Goal: Transaction & Acquisition: Subscribe to service/newsletter

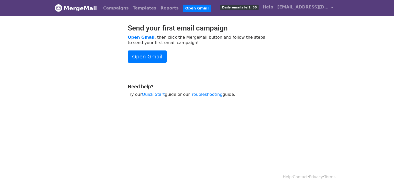
click at [246, 9] on span "Daily emails left: 50" at bounding box center [239, 8] width 38 height 6
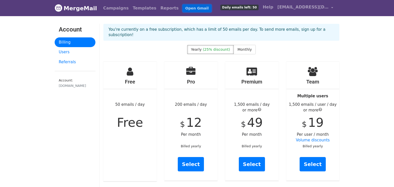
click at [183, 10] on link "Open Gmail" at bounding box center [197, 8] width 28 height 7
